Goal: Find specific page/section: Find specific page/section

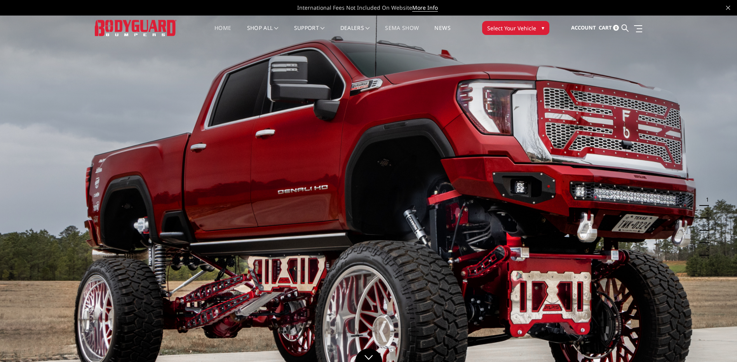
click at [409, 30] on link "SEMA Show" at bounding box center [402, 32] width 34 height 15
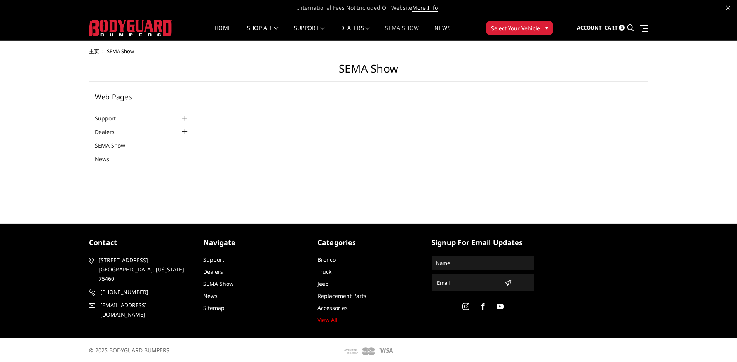
select select "US"
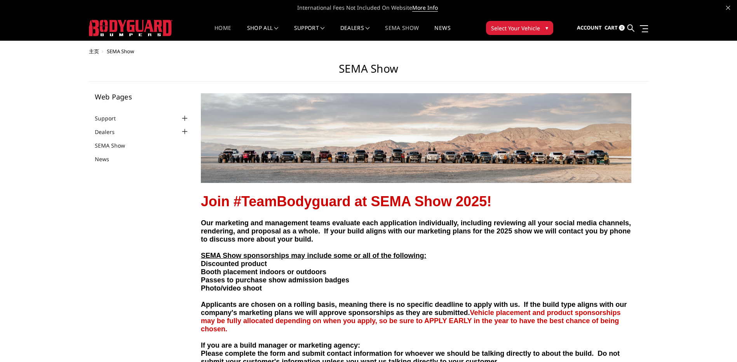
click at [220, 25] on link "Home" at bounding box center [222, 32] width 17 height 15
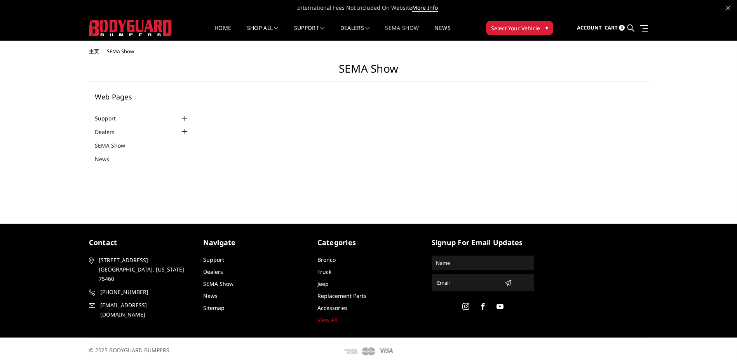
select select "US"
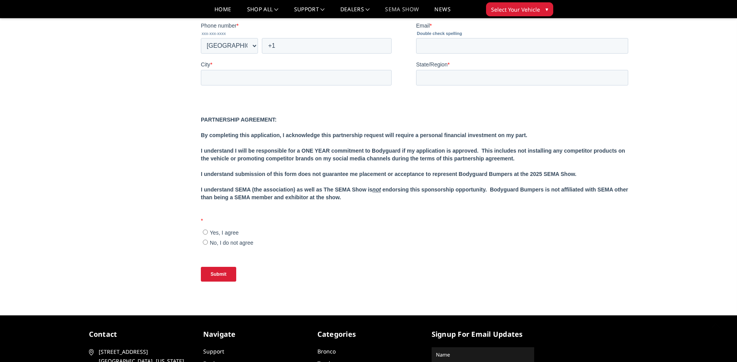
scroll to position [793, 0]
